Goal: Task Accomplishment & Management: Manage account settings

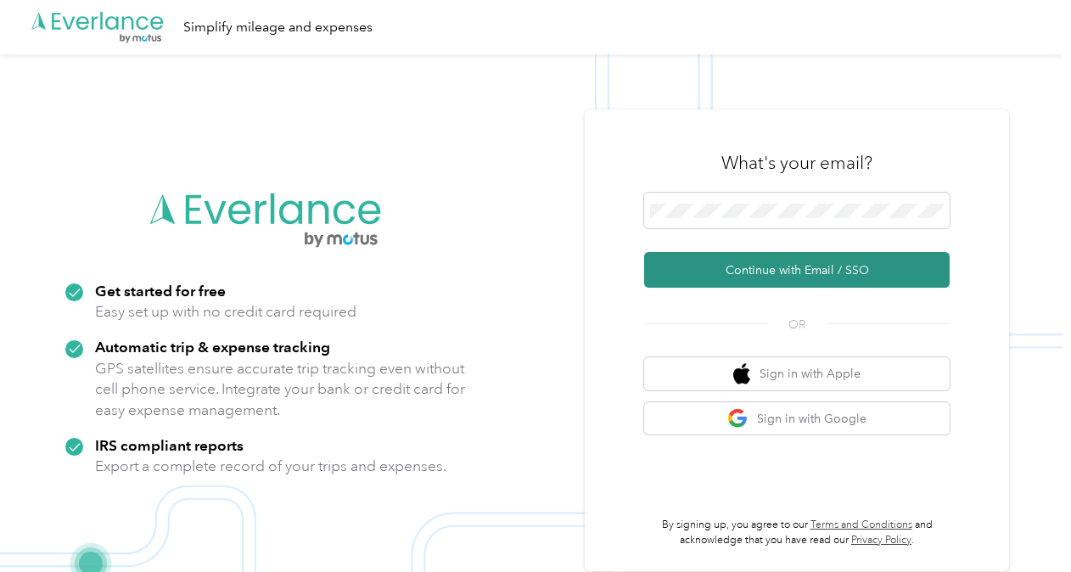
click at [785, 268] on button "Continue with Email / SSO" at bounding box center [797, 270] width 306 height 36
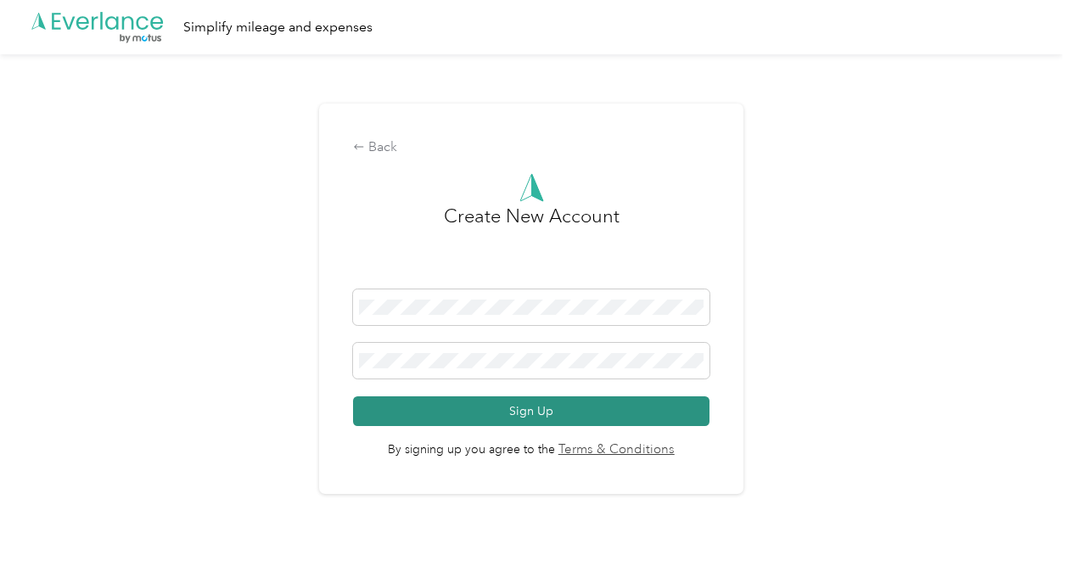
click at [530, 416] on button "Sign Up" at bounding box center [531, 411] width 356 height 30
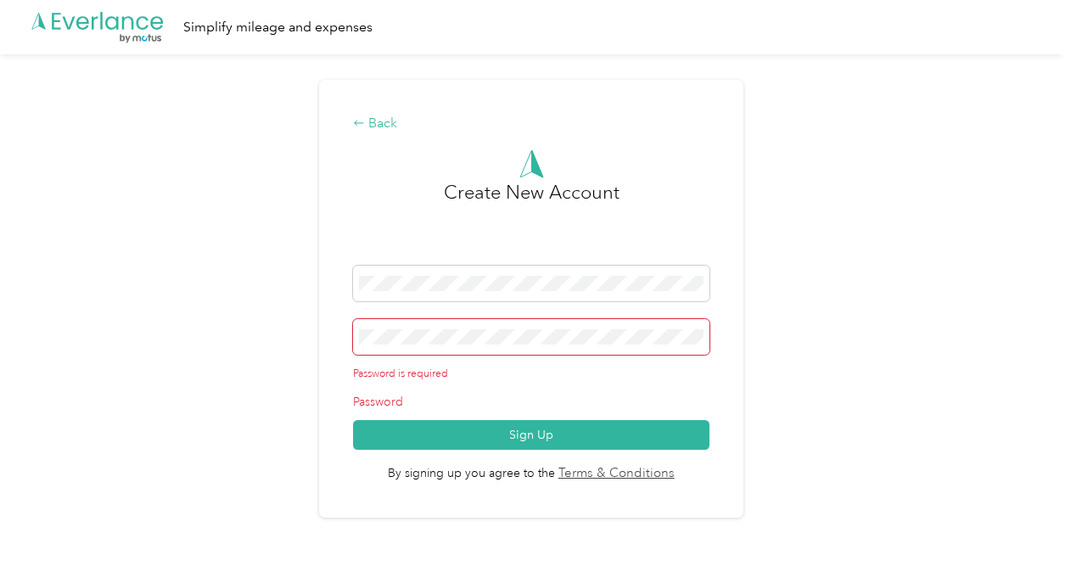
click at [380, 125] on div "Back" at bounding box center [531, 124] width 356 height 20
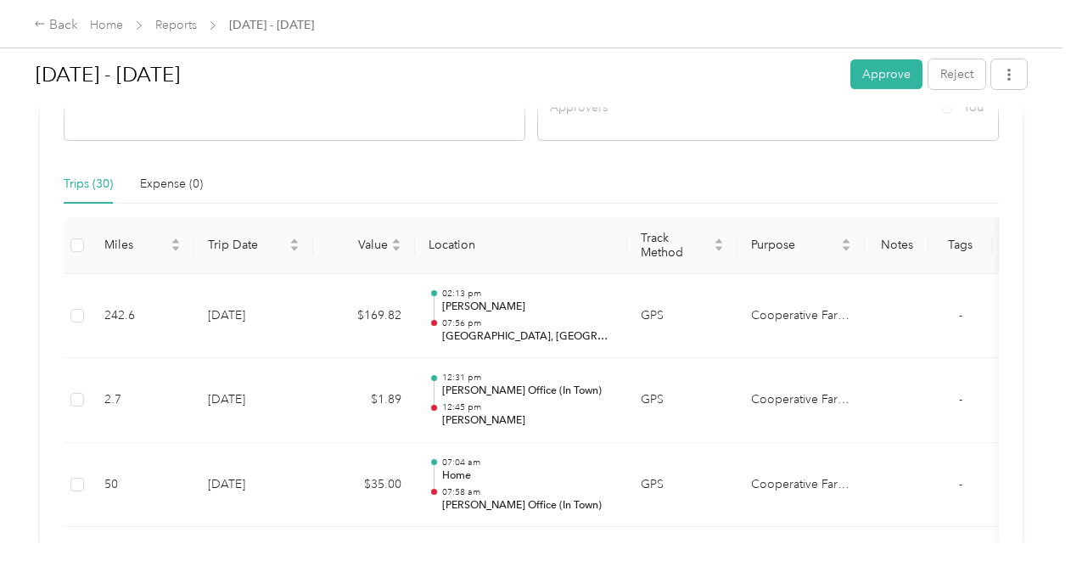
scroll to position [339, 0]
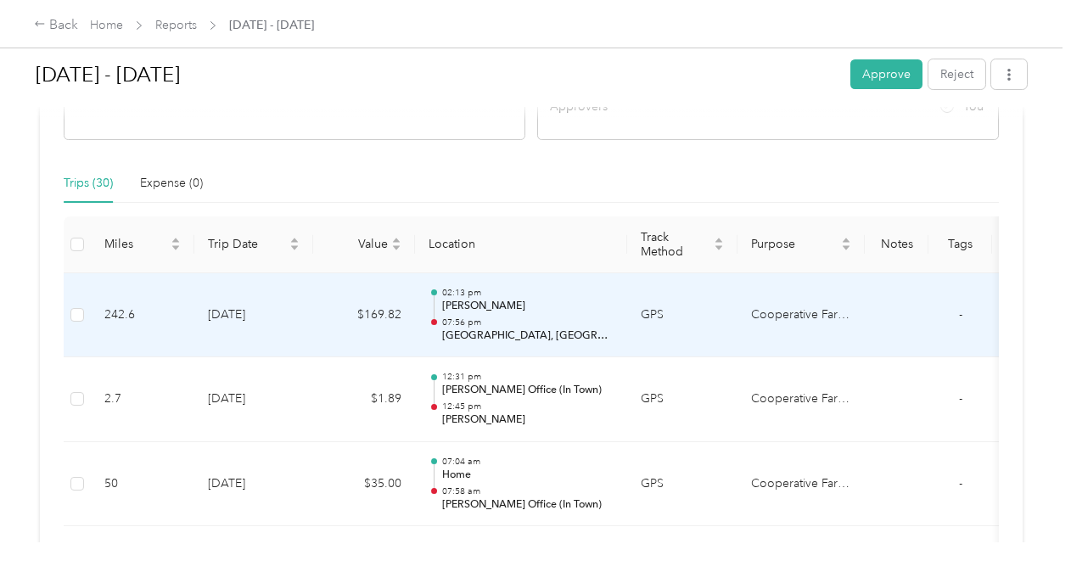
click at [512, 328] on p "Riverton, IA 51650, USA" at bounding box center [527, 335] width 171 height 15
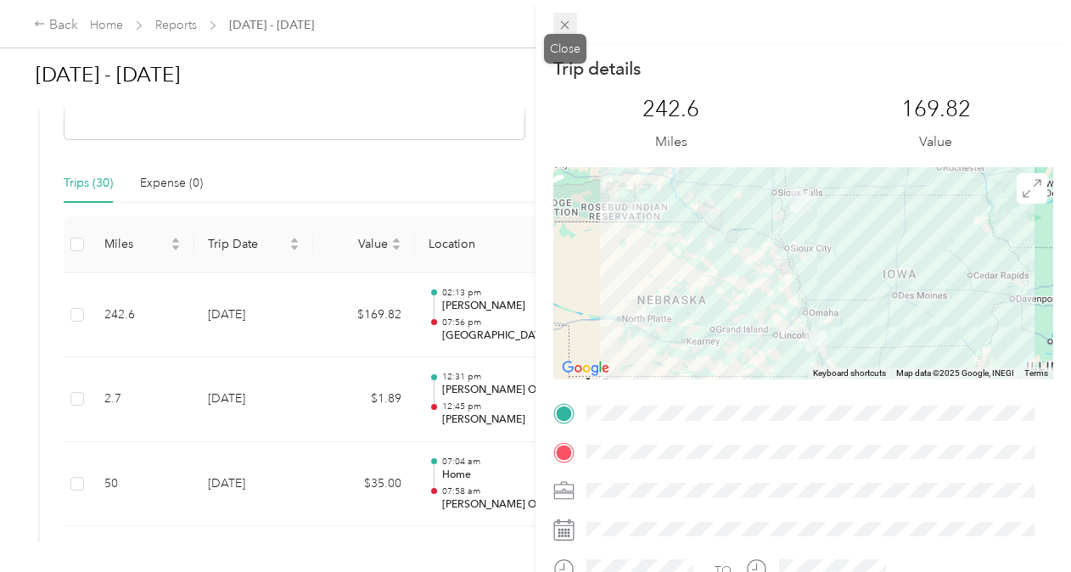
click at [566, 18] on icon at bounding box center [565, 25] width 14 height 14
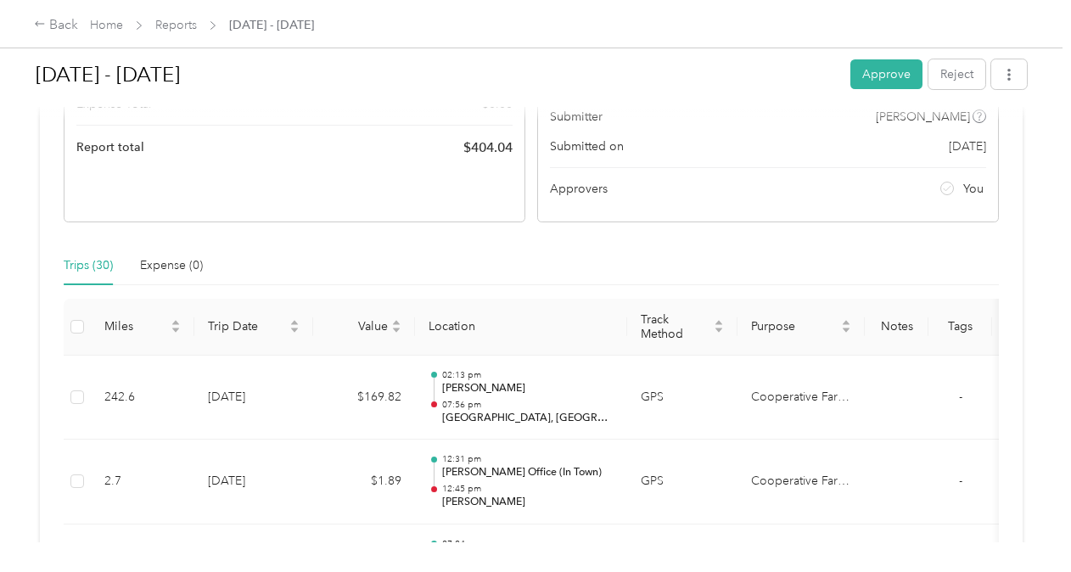
scroll to position [255, 0]
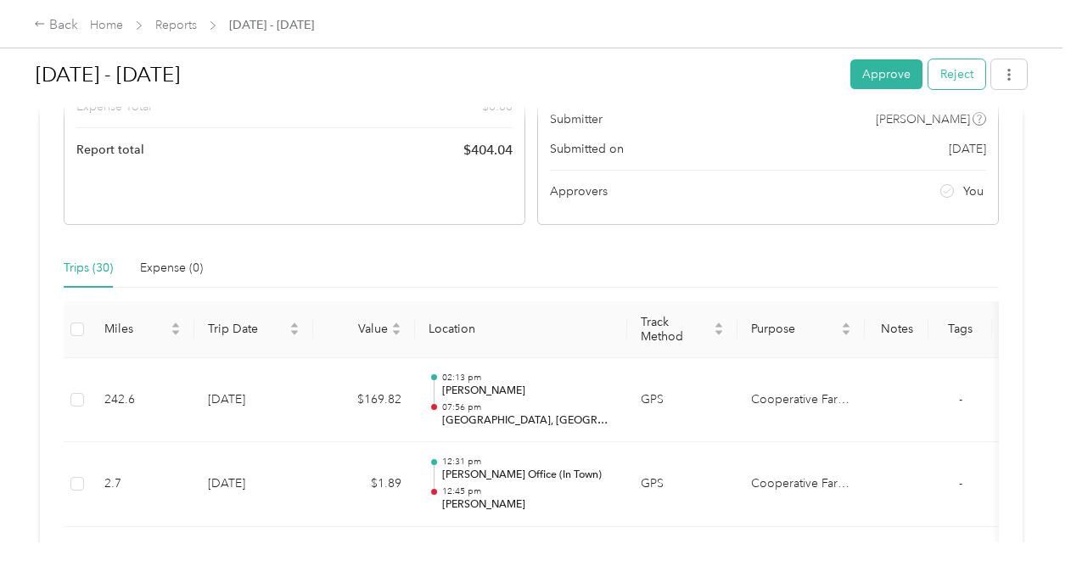
click at [961, 68] on button "Reject" at bounding box center [956, 74] width 57 height 30
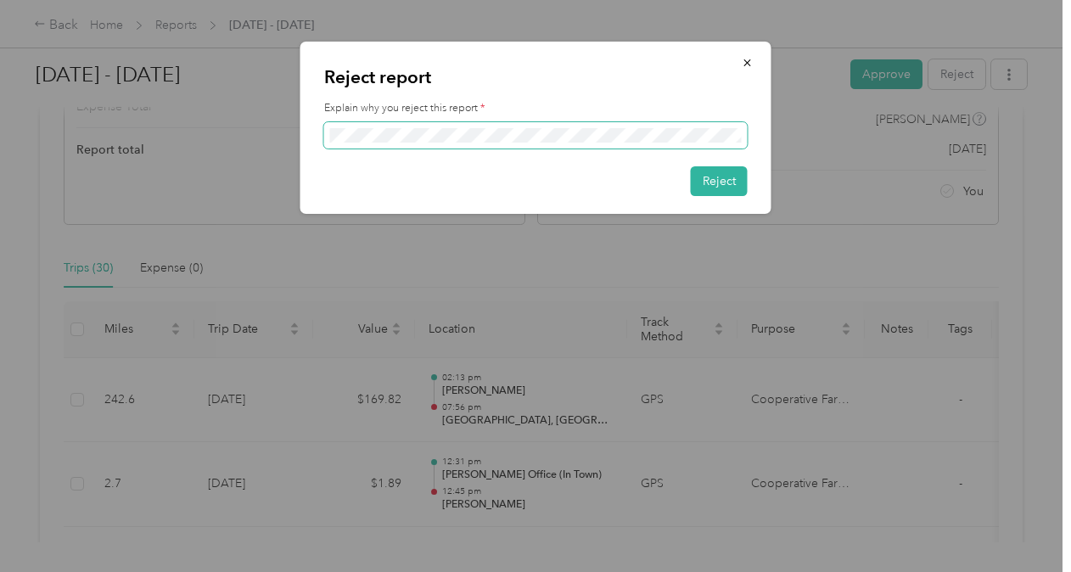
scroll to position [0, 10]
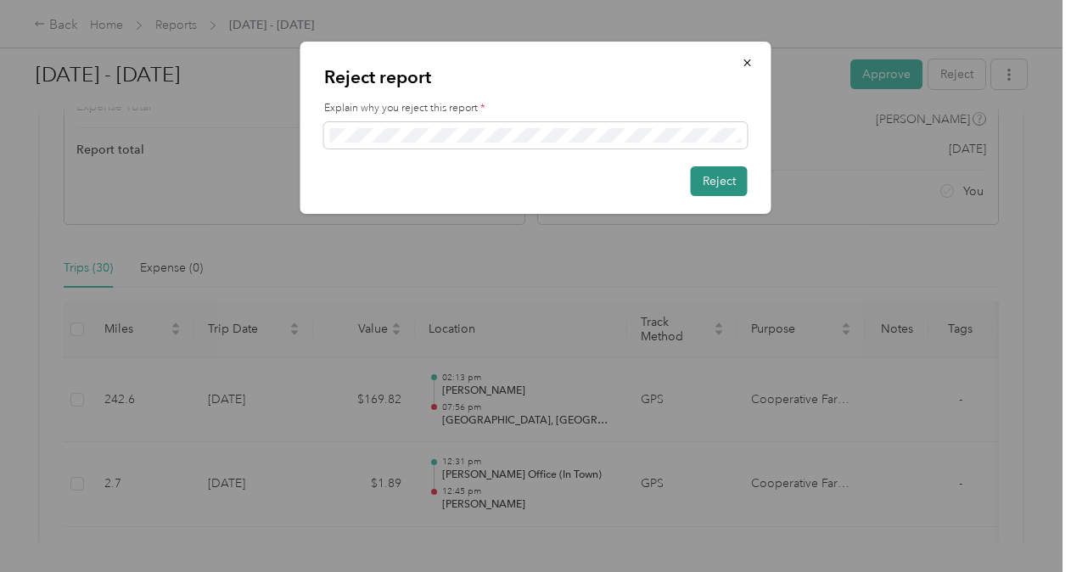
click at [705, 178] on button "Reject" at bounding box center [719, 181] width 57 height 30
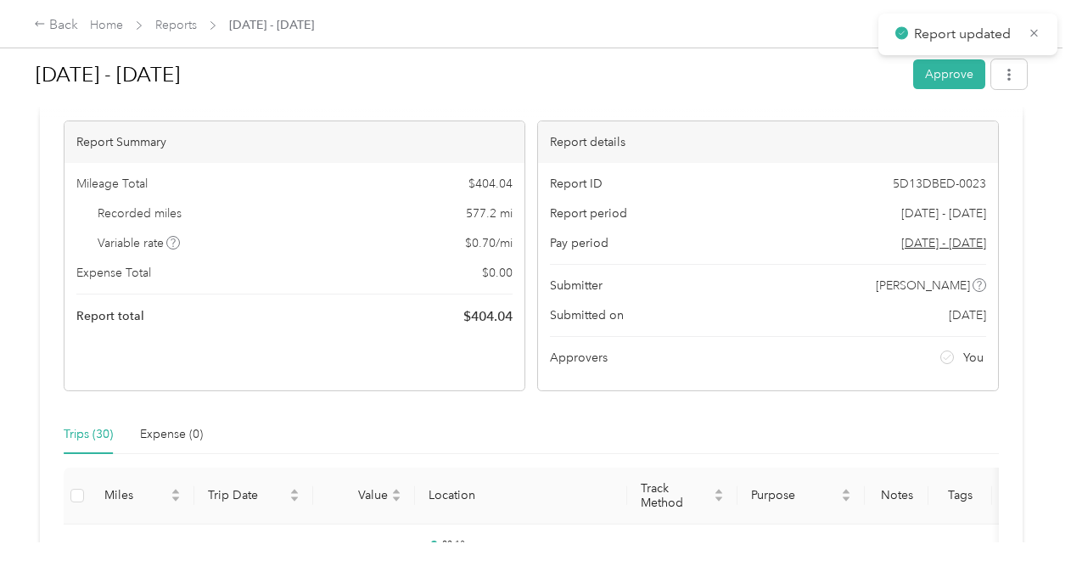
scroll to position [0, 0]
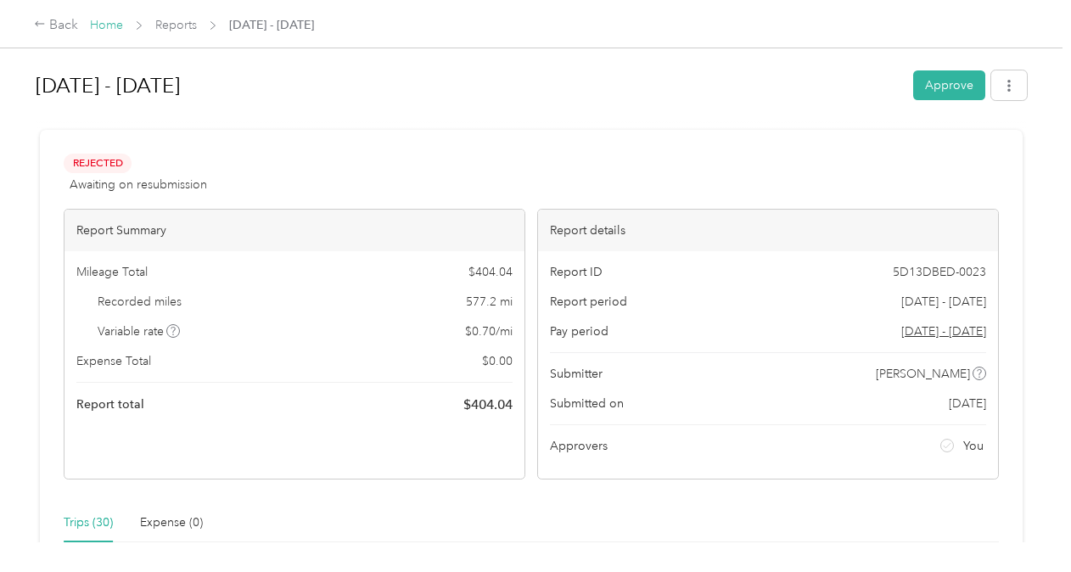
click at [99, 27] on link "Home" at bounding box center [106, 25] width 33 height 14
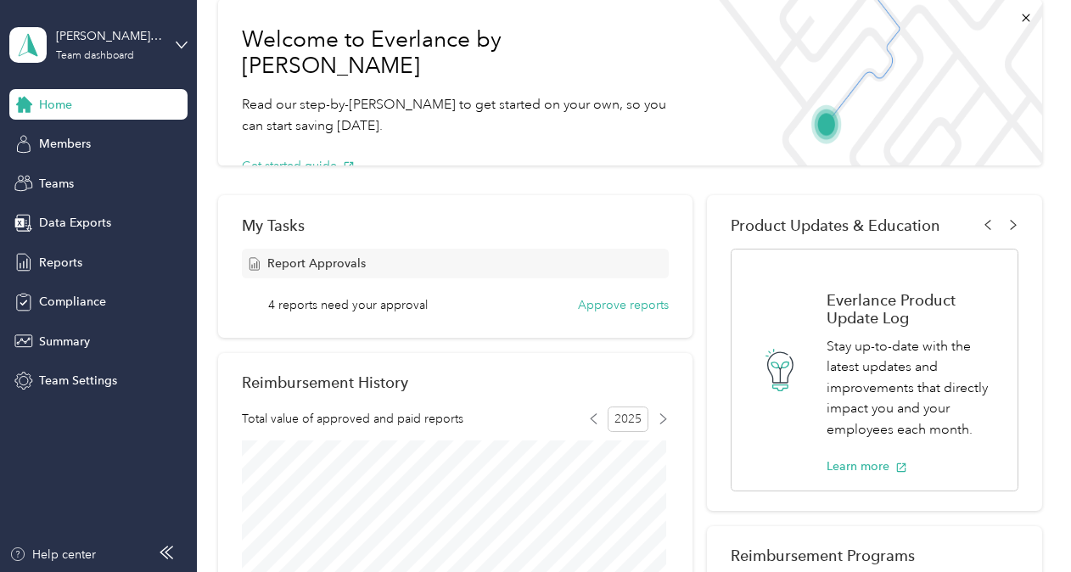
scroll to position [170, 0]
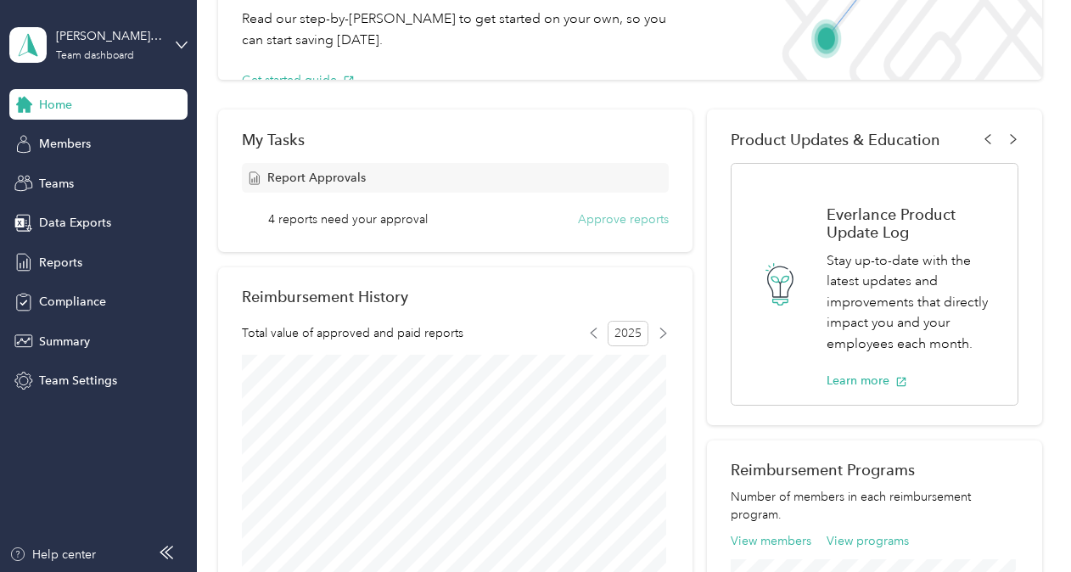
click at [617, 216] on button "Approve reports" at bounding box center [623, 219] width 91 height 18
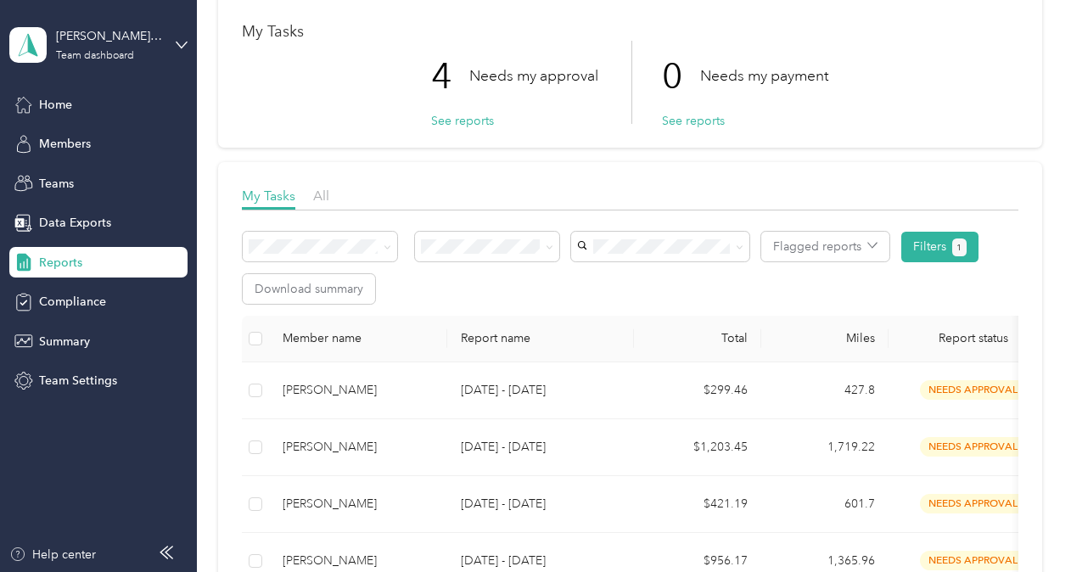
scroll to position [170, 0]
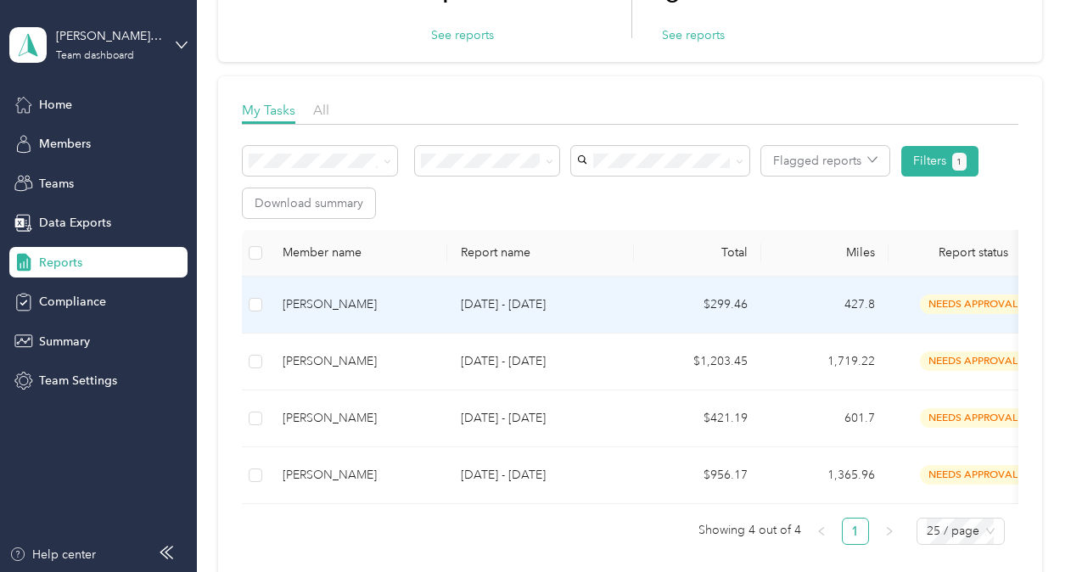
click at [345, 302] on div "TODD NETTEN" at bounding box center [358, 304] width 151 height 19
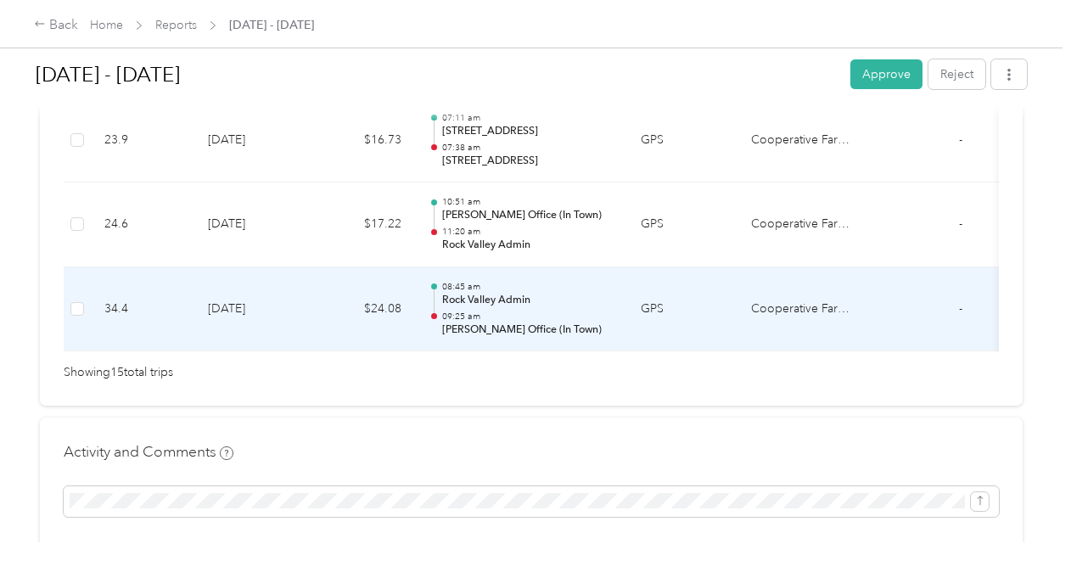
scroll to position [1018, 0]
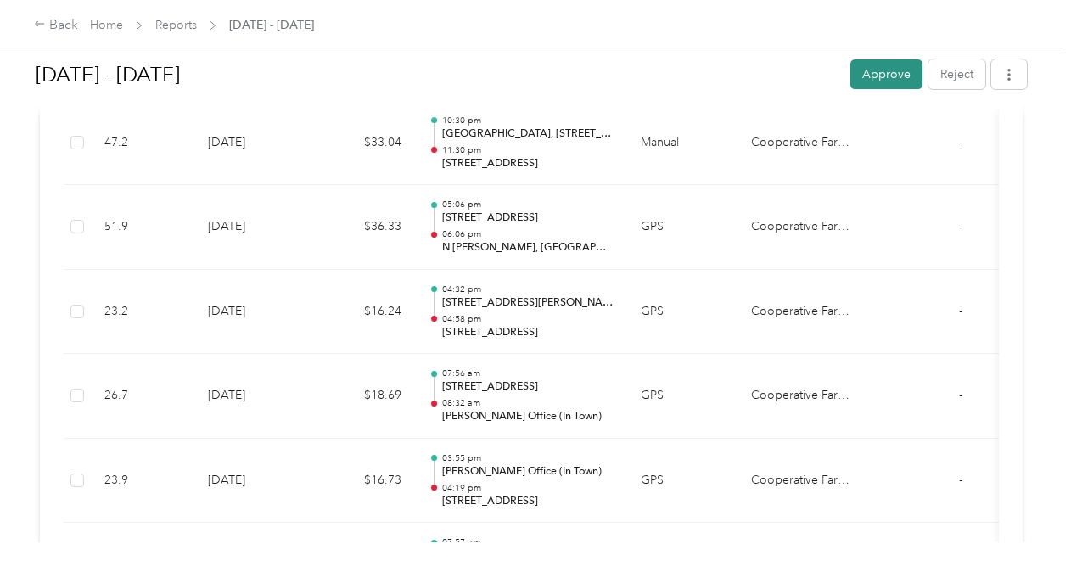
click at [856, 71] on button "Approve" at bounding box center [886, 74] width 72 height 30
click at [116, 26] on link "Home" at bounding box center [106, 25] width 33 height 14
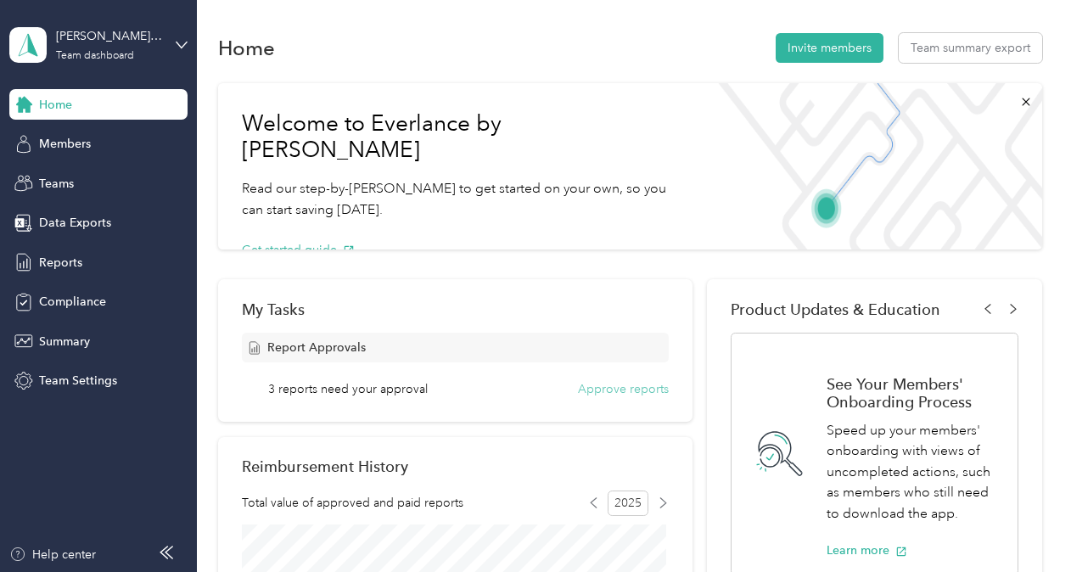
click at [579, 390] on button "Approve reports" at bounding box center [623, 389] width 91 height 18
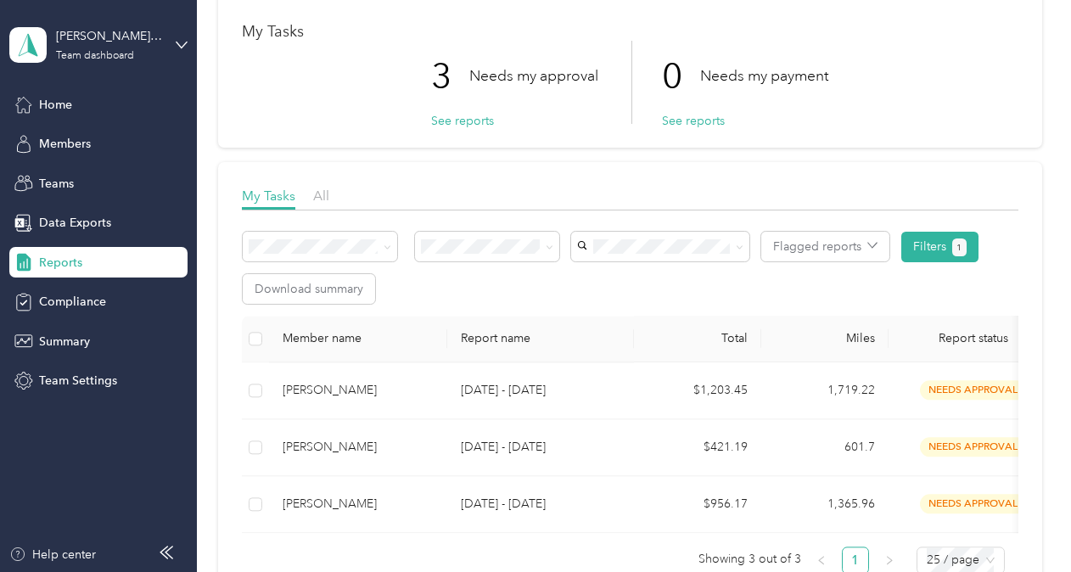
scroll to position [170, 0]
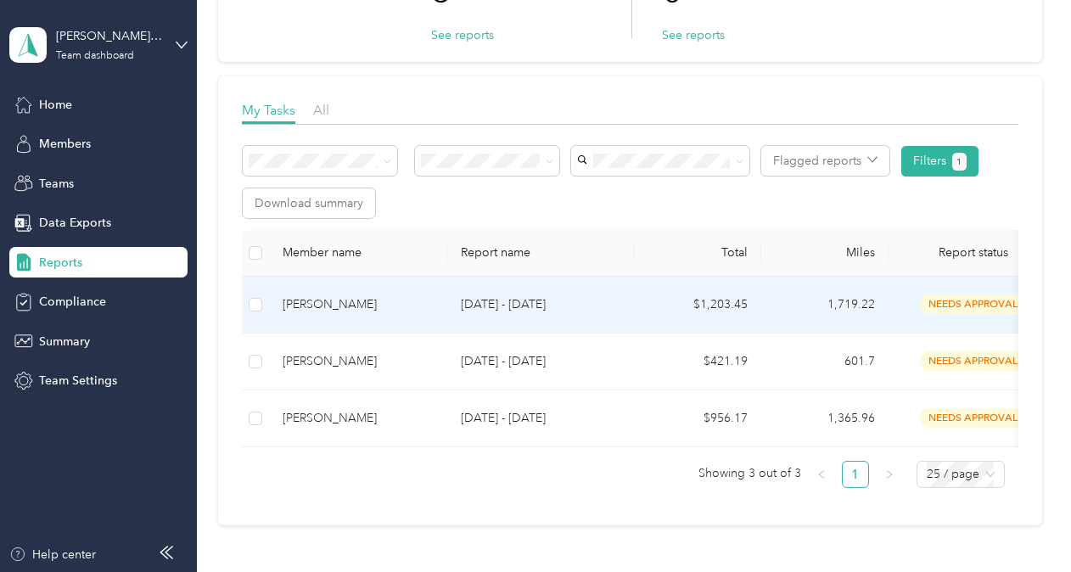
click at [325, 304] on div "Steve Petersen" at bounding box center [358, 304] width 151 height 19
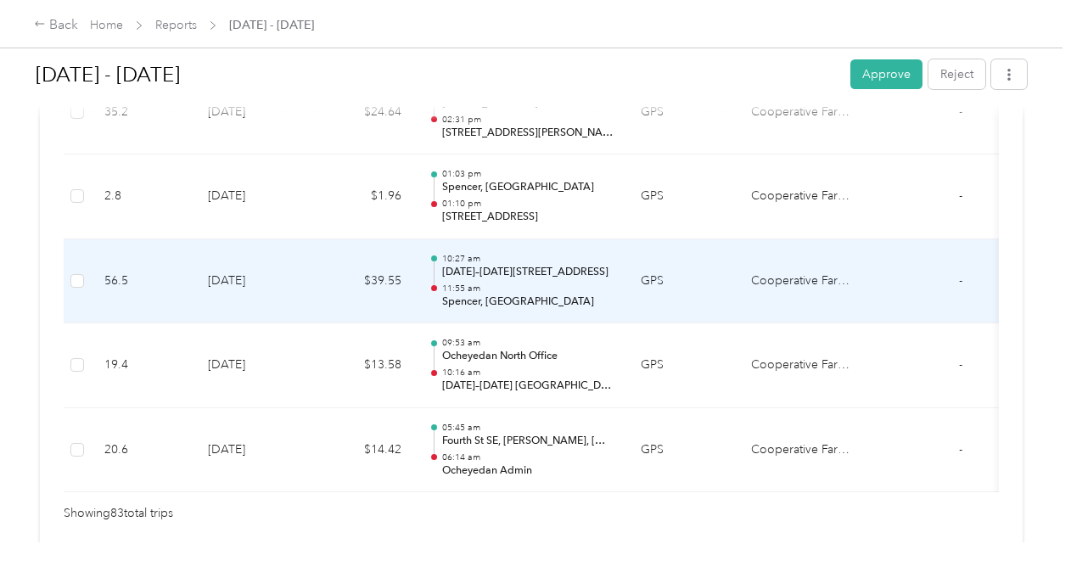
scroll to position [7213, 0]
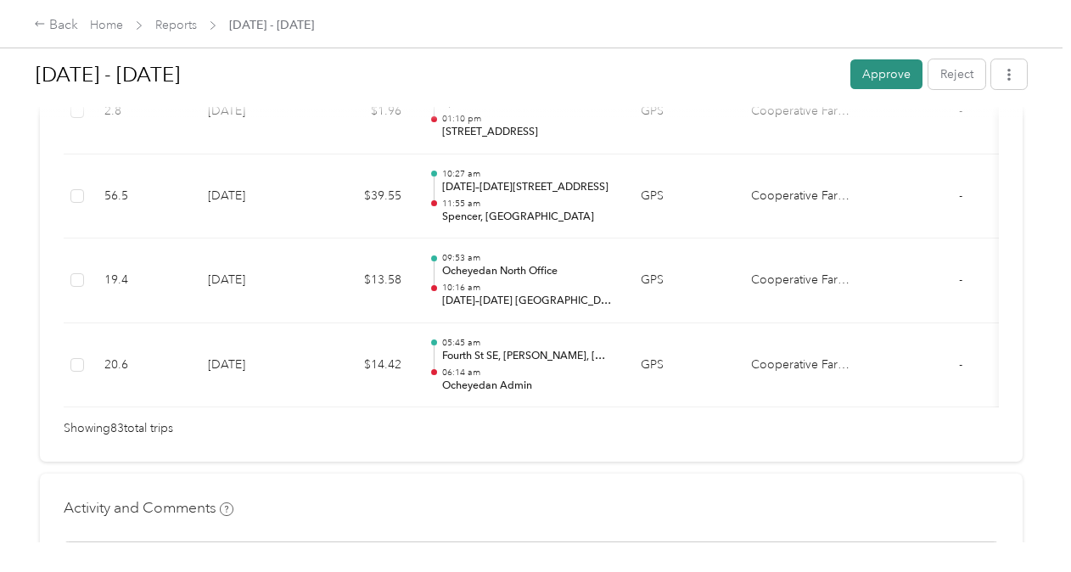
click at [894, 67] on button "Approve" at bounding box center [886, 74] width 72 height 30
click at [110, 27] on link "Home" at bounding box center [106, 25] width 33 height 14
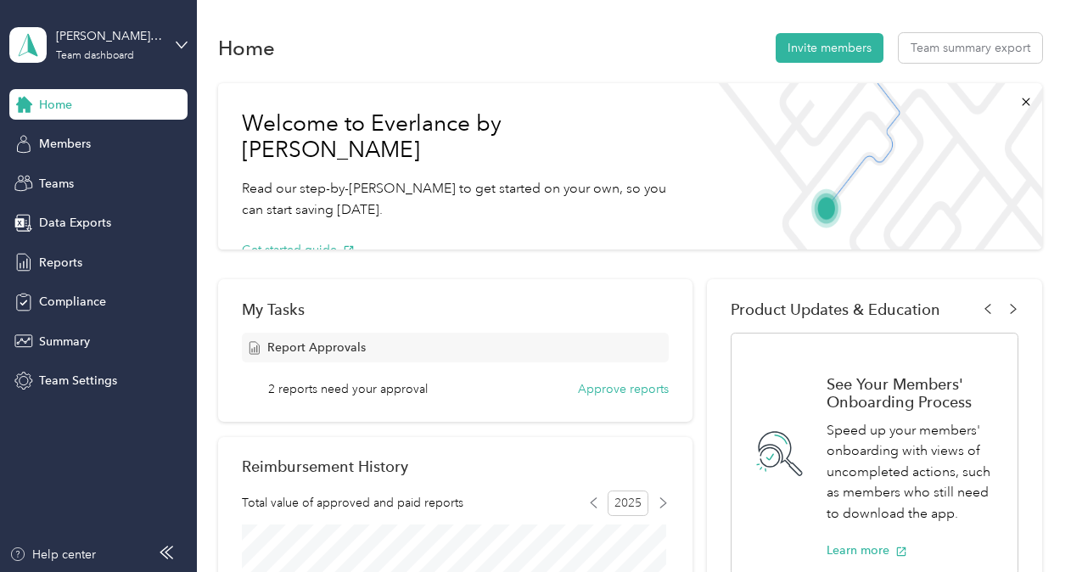
click at [392, 383] on span "2 reports need your approval" at bounding box center [348, 389] width 160 height 18
click at [629, 390] on button "Approve reports" at bounding box center [623, 389] width 91 height 18
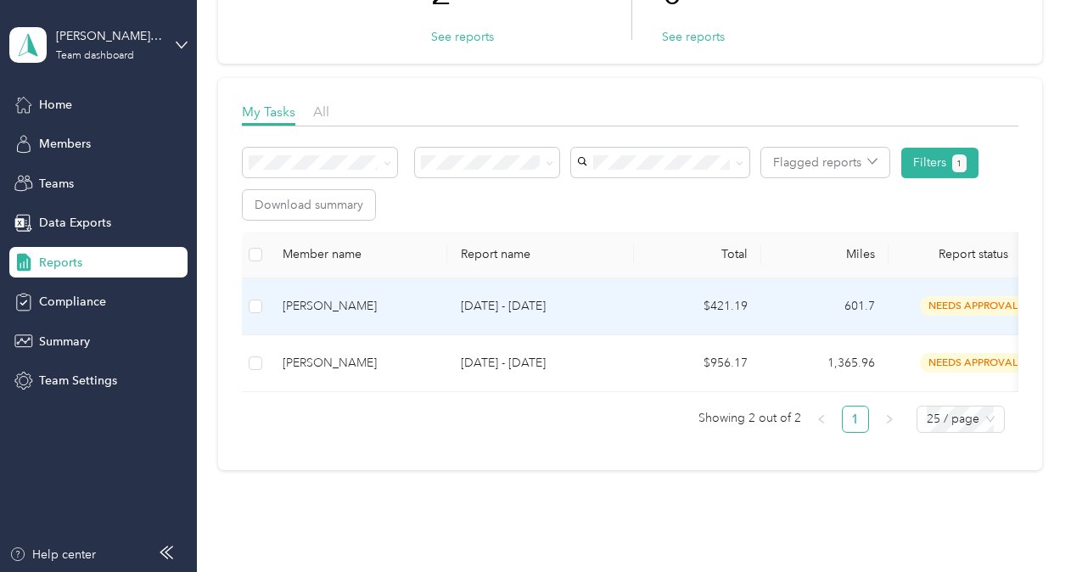
scroll to position [170, 0]
click at [339, 298] on div "Darren Fehr" at bounding box center [358, 304] width 151 height 19
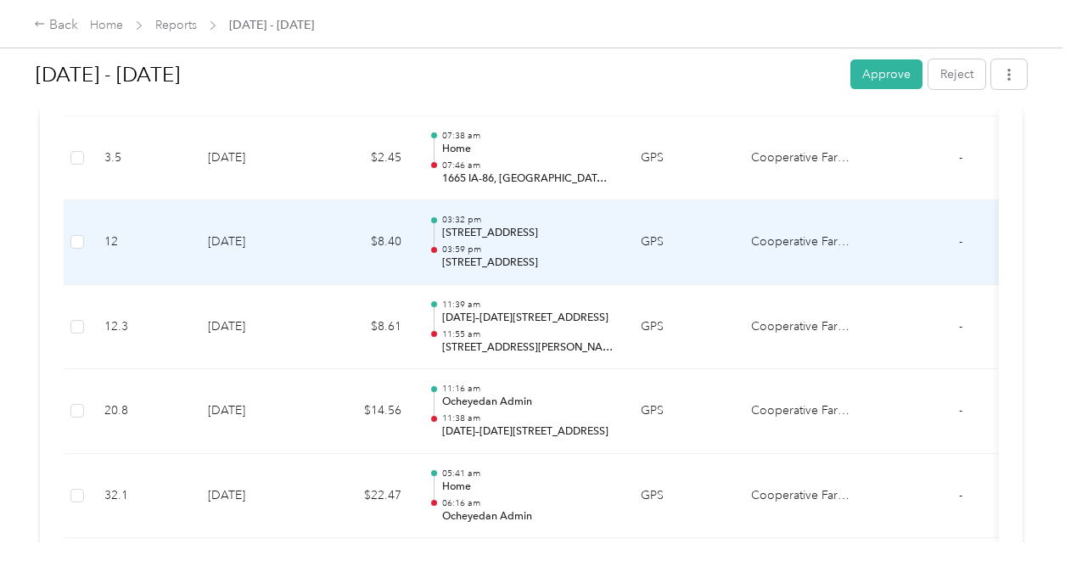
scroll to position [2037, 0]
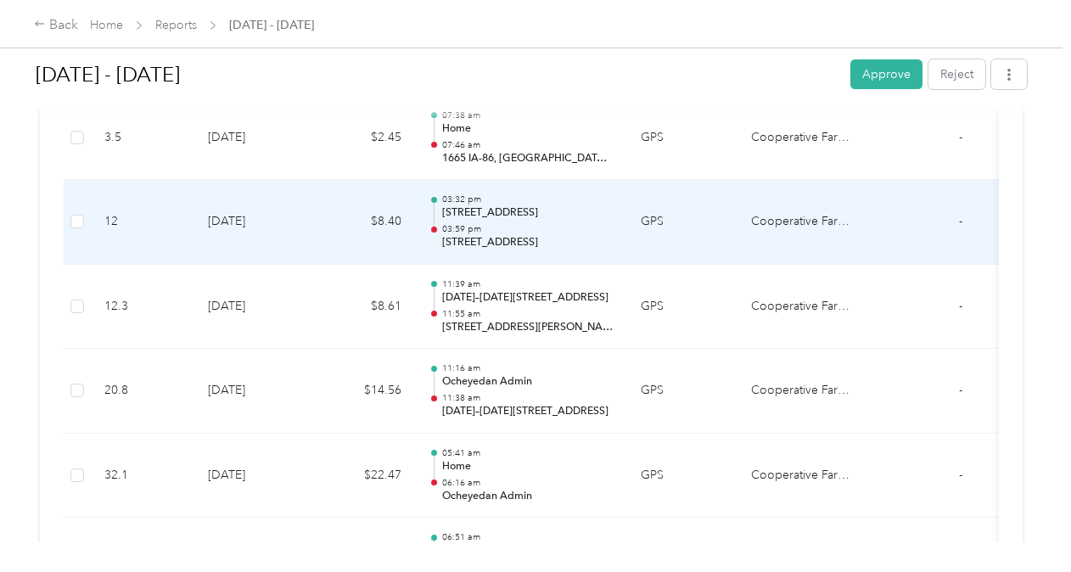
click at [551, 218] on p "600 Linden Dr, Arnolds Park, IA" at bounding box center [527, 212] width 171 height 15
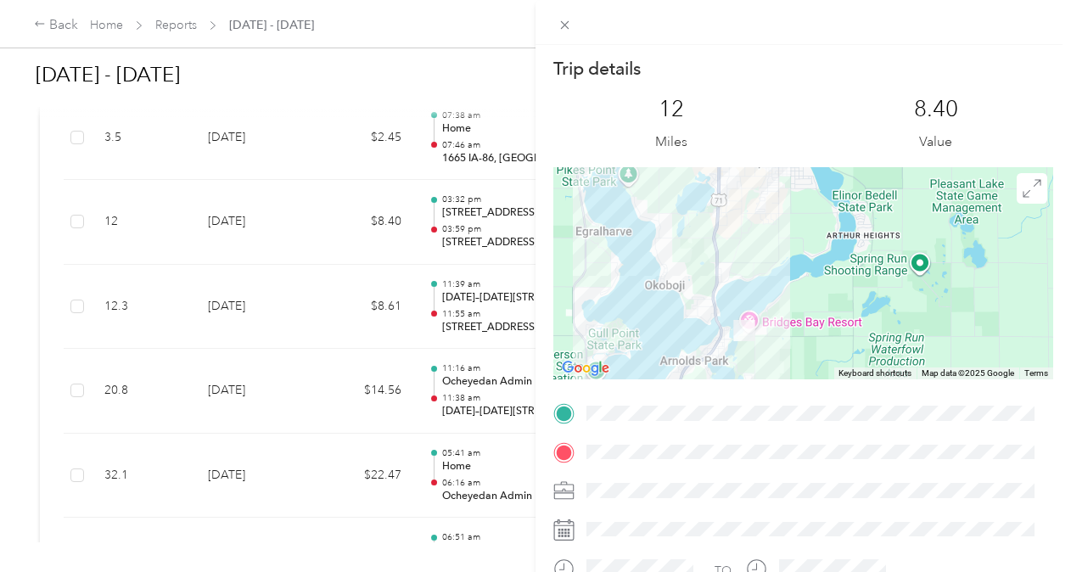
drag, startPoint x: 815, startPoint y: 276, endPoint x: 661, endPoint y: 211, distance: 166.6
click at [661, 211] on div at bounding box center [803, 273] width 500 height 212
click at [563, 24] on icon at bounding box center [565, 25] width 14 height 14
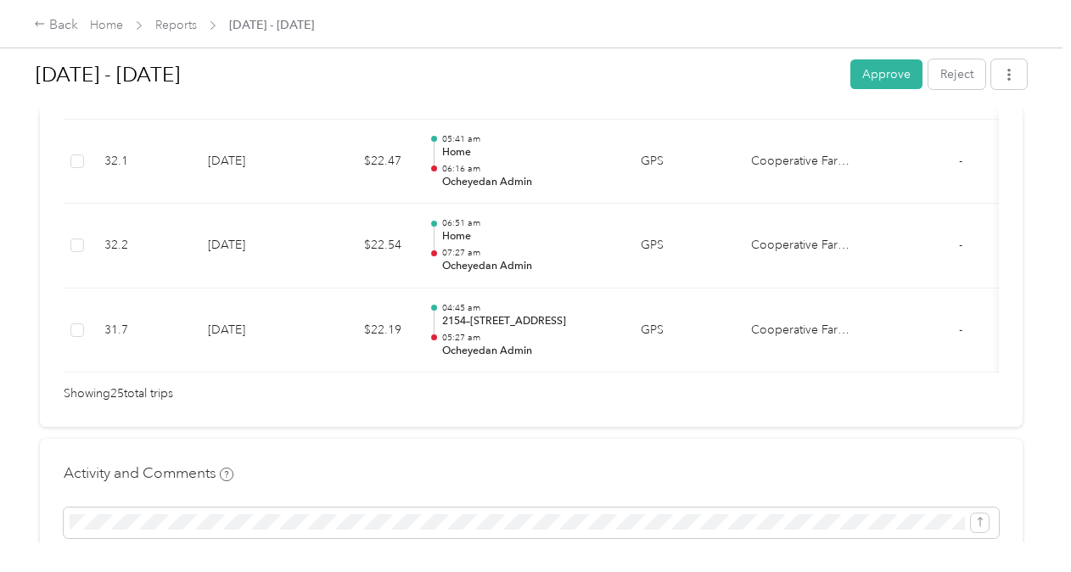
scroll to position [2376, 0]
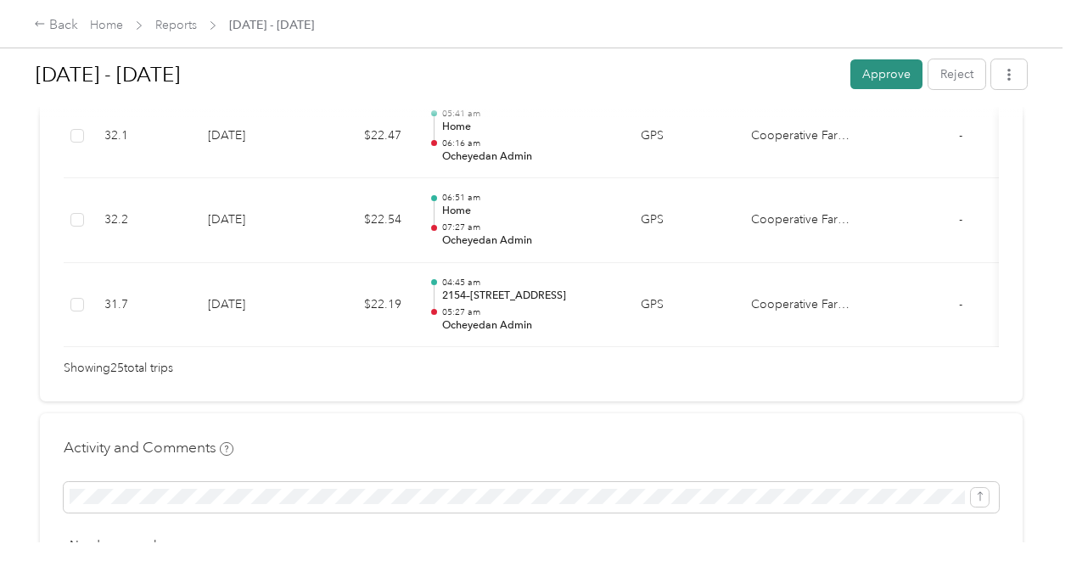
click at [879, 68] on button "Approve" at bounding box center [886, 74] width 72 height 30
click at [85, 20] on div "Back Home Reports Sep 1 - 30, 2025" at bounding box center [174, 25] width 280 height 20
click at [99, 20] on link "Home" at bounding box center [106, 25] width 33 height 14
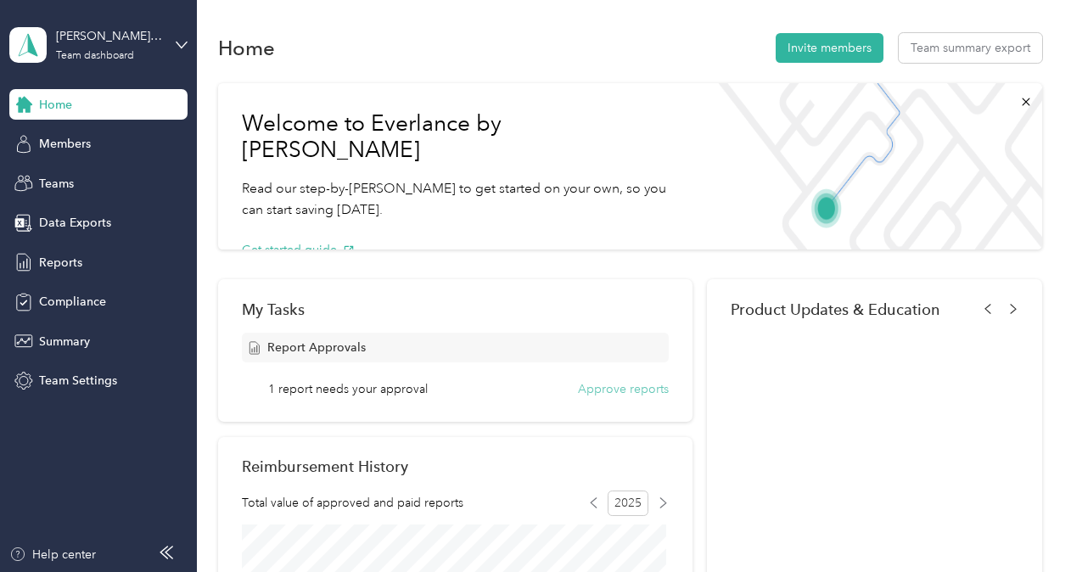
click at [592, 384] on button "Approve reports" at bounding box center [623, 389] width 91 height 18
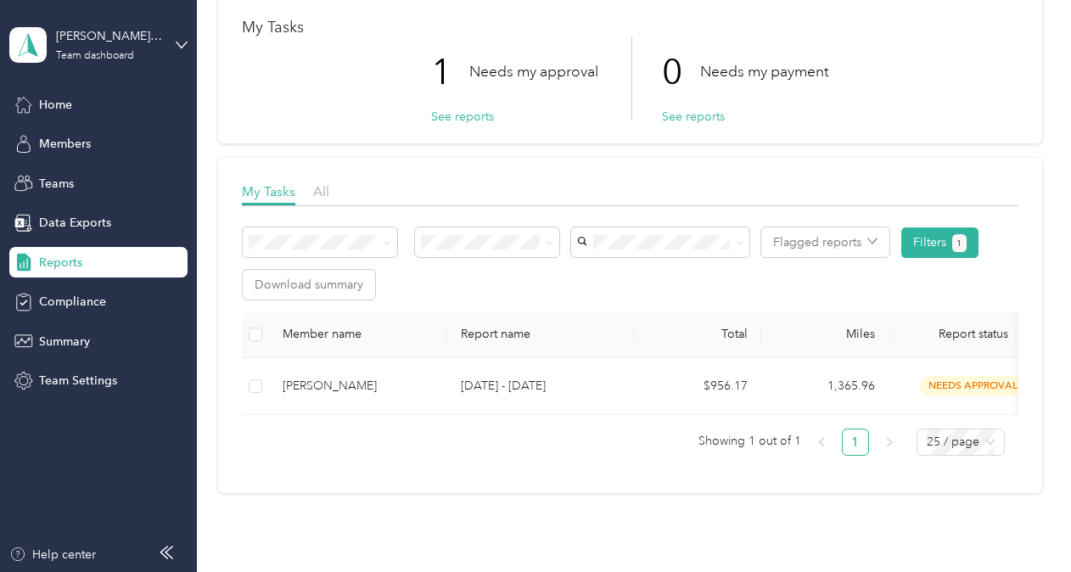
scroll to position [170, 0]
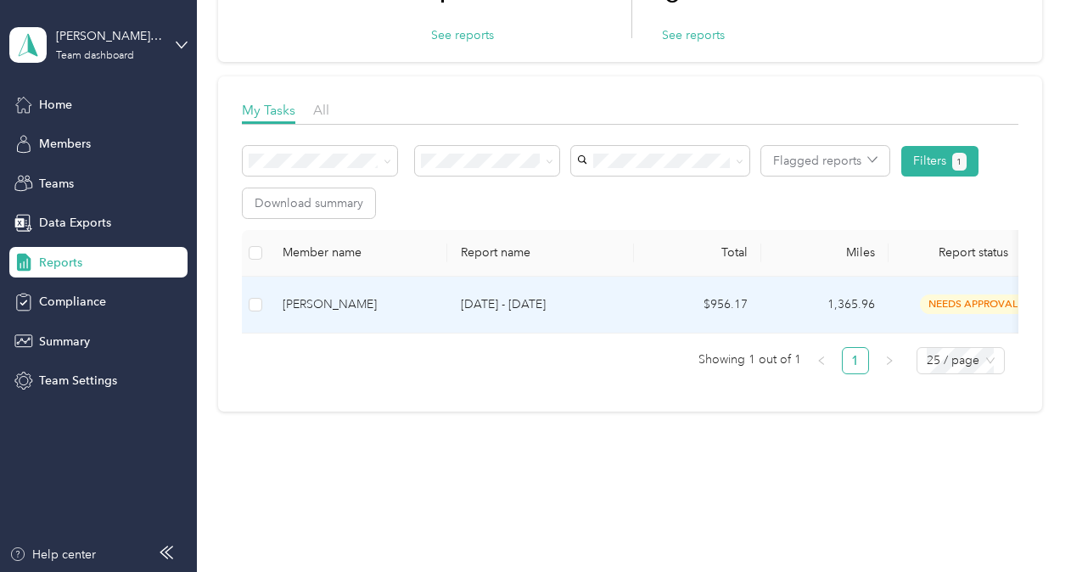
click at [311, 306] on div "John Kane" at bounding box center [358, 304] width 151 height 19
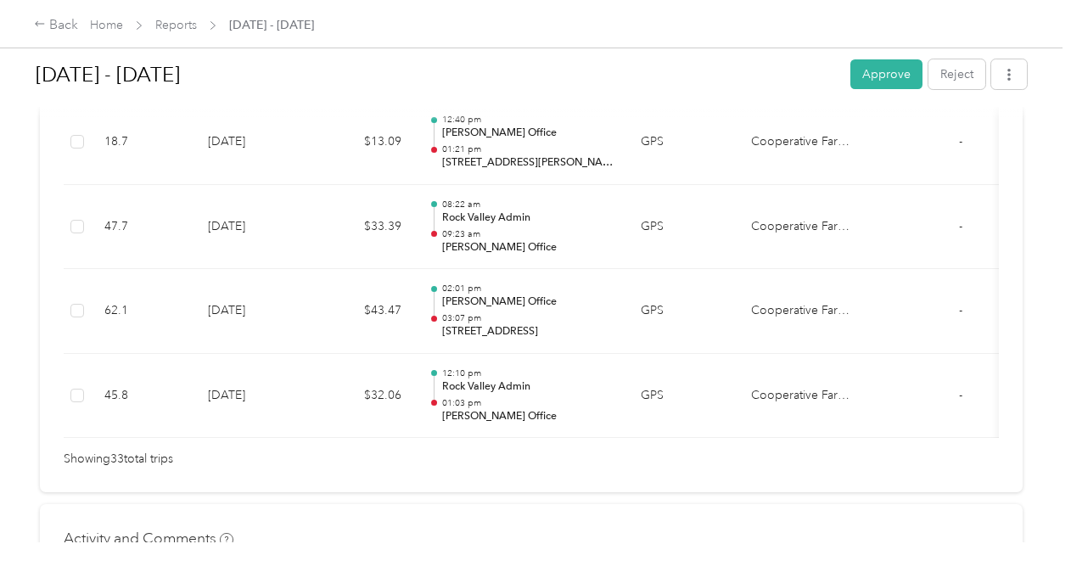
scroll to position [2970, 0]
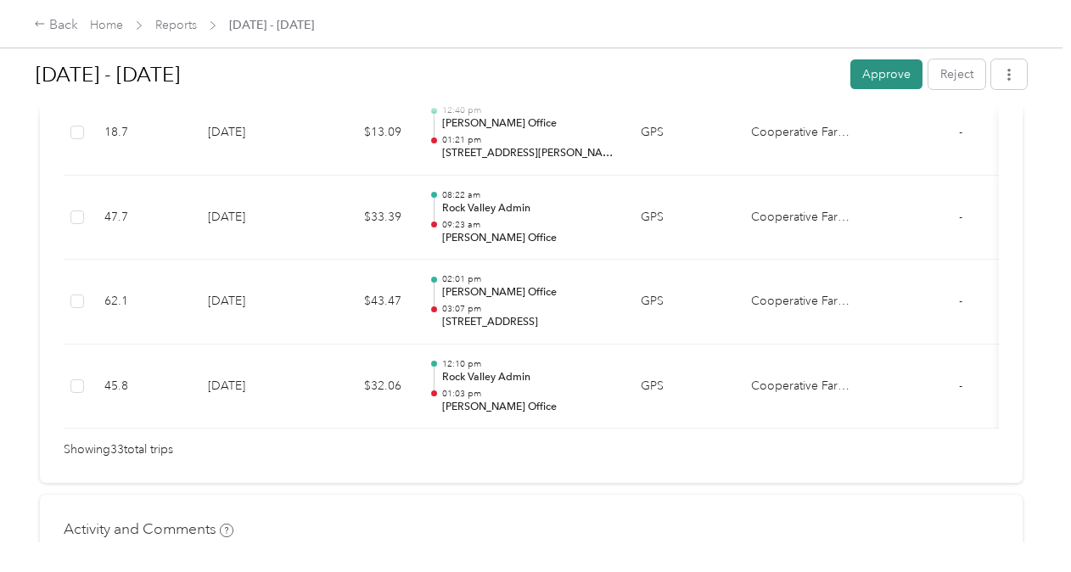
click at [876, 69] on button "Approve" at bounding box center [886, 74] width 72 height 30
click at [110, 25] on link "Home" at bounding box center [106, 25] width 33 height 14
